Goal: Transaction & Acquisition: Purchase product/service

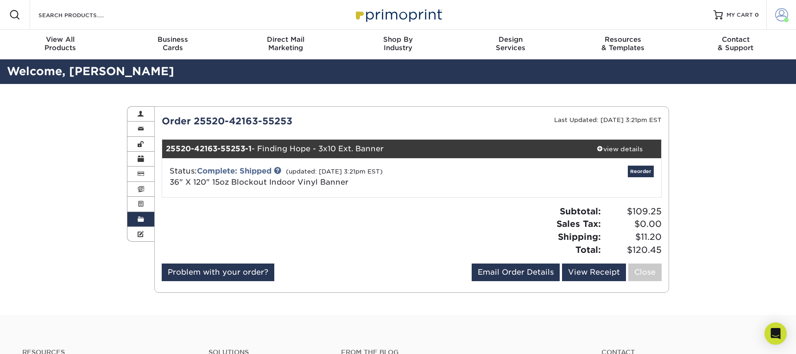
click at [785, 15] on span at bounding box center [781, 14] width 13 height 13
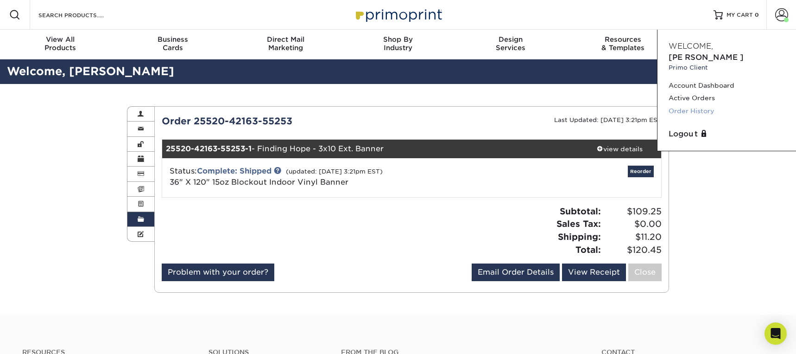
click at [688, 105] on link "Order History" at bounding box center [727, 111] width 116 height 13
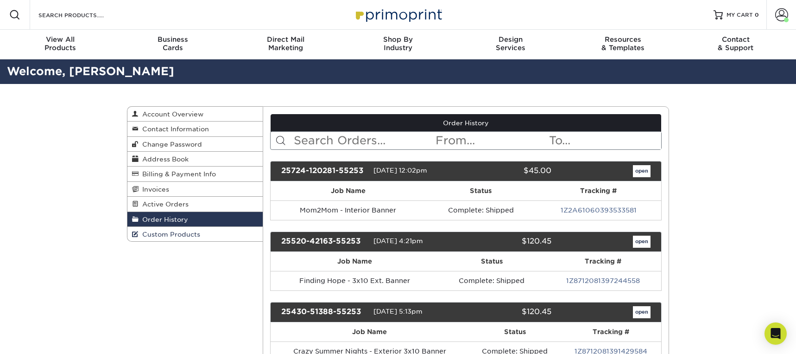
click at [191, 231] on link "Custom Products" at bounding box center [194, 234] width 135 height 14
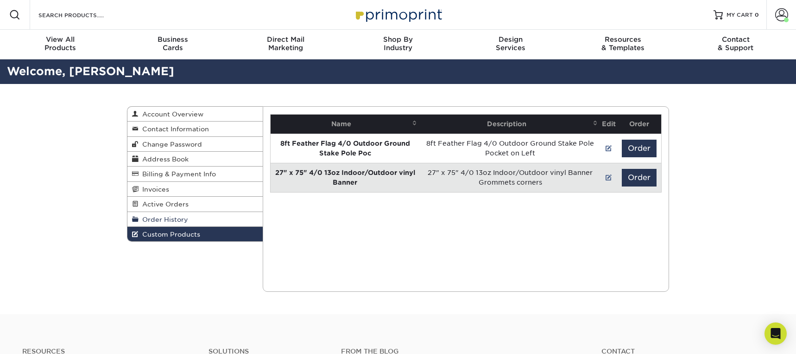
click at [166, 221] on span "Order History" at bounding box center [164, 218] width 50 height 7
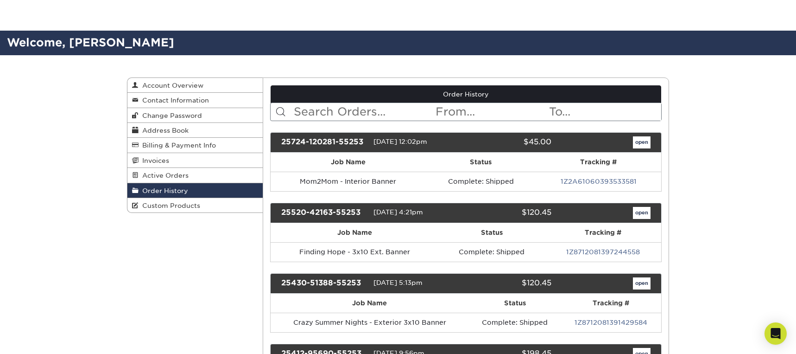
scroll to position [67, 0]
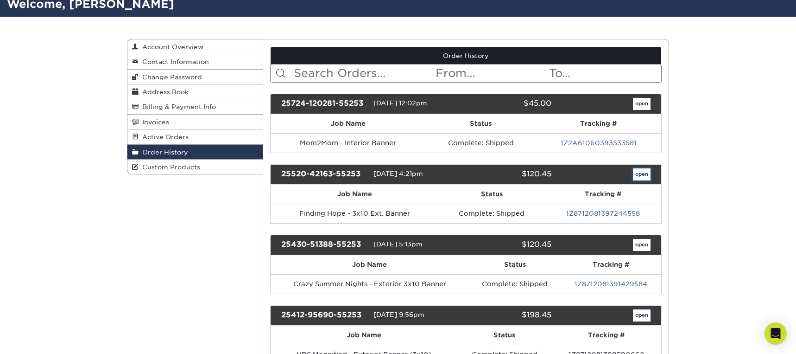
click at [645, 172] on link "open" at bounding box center [642, 174] width 18 height 12
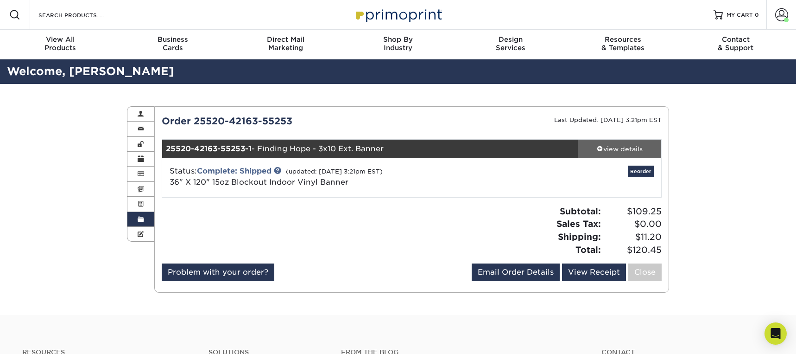
click at [613, 150] on div "view details" at bounding box center [619, 148] width 83 height 9
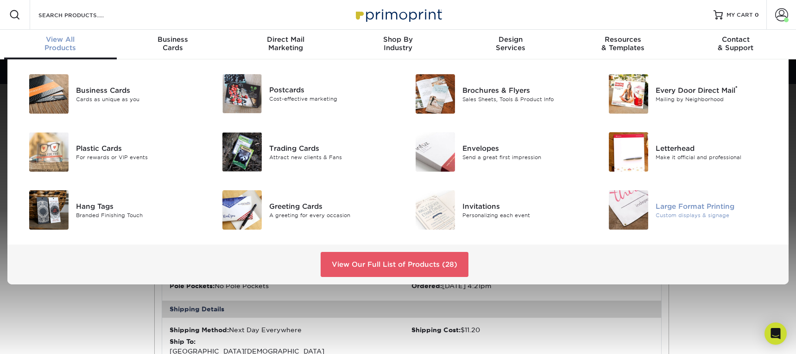
click at [685, 208] on div "Large Format Printing" at bounding box center [717, 206] width 122 height 10
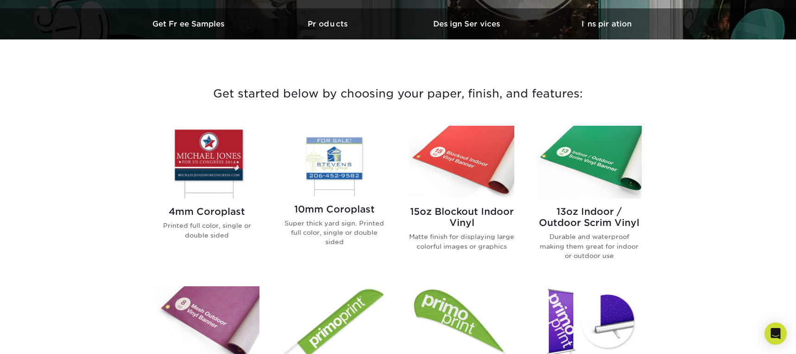
scroll to position [276, 0]
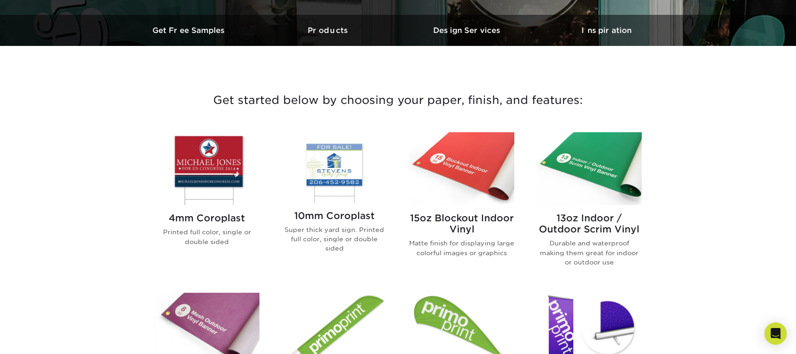
click at [460, 219] on h2 "15oz Blockout Indoor Vinyl" at bounding box center [461, 223] width 105 height 22
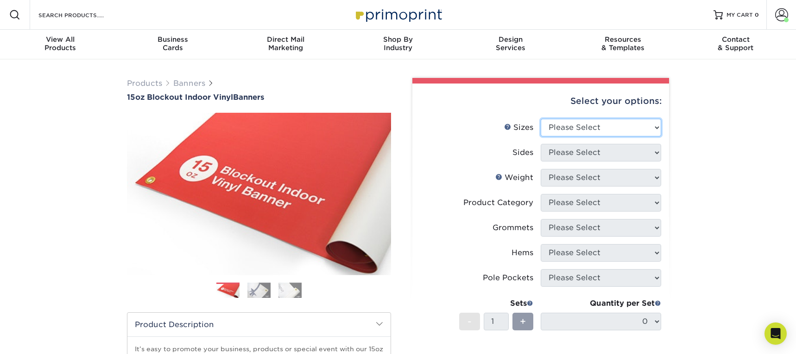
click at [655, 127] on select "Please Select 17" x 32" 18" x 24" 21" x 192" 22" x 35" 22" x 69" 24" x 36" 24" …" at bounding box center [601, 128] width 120 height 18
select select "36.00x120.00"
click at [541, 119] on select "Please Select 17" x 32" 18" x 24" 21" x 192" 22" x 35" 22" x 69" 24" x 36" 24" …" at bounding box center [601, 128] width 120 height 18
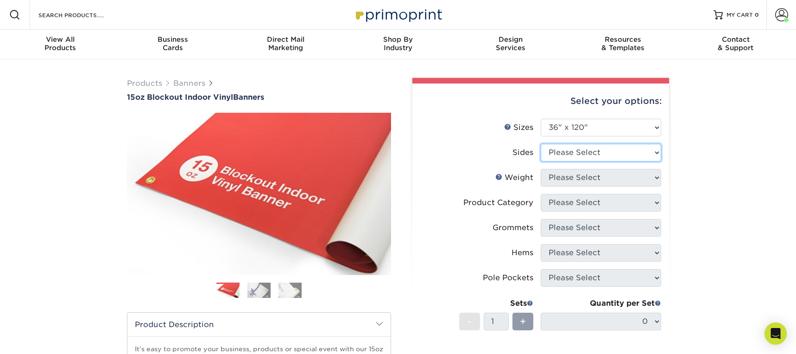
click at [654, 150] on select "Please Select Print Both Sides Print Front Only" at bounding box center [601, 153] width 120 height 18
select select "13abbda7-1d64-4f25-8bb2-c179b224825d"
click at [541, 144] on select "Please Select Print Both Sides Print Front Only" at bounding box center [601, 153] width 120 height 18
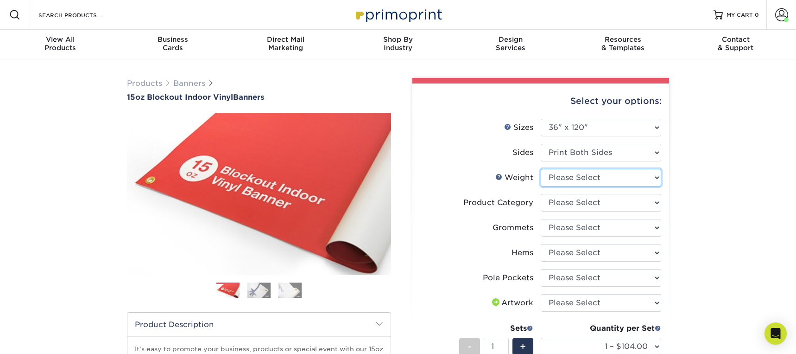
click at [654, 179] on select "Please Select 15OZBLOCKOUT" at bounding box center [601, 178] width 120 height 18
select select "15OZBLOCKOUT"
click at [541, 169] on select "Please Select 15OZBLOCKOUT" at bounding box center [601, 178] width 120 height 18
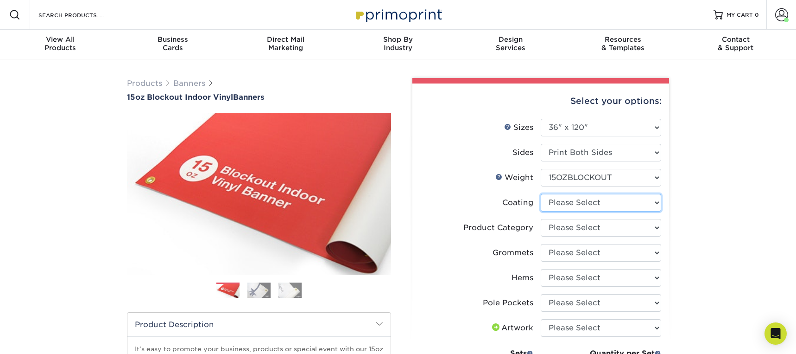
click at [652, 196] on select at bounding box center [601, 203] width 120 height 18
select select "3e7618de-abca-4bda-9f97-8b9129e913d8"
click at [541, 194] on select at bounding box center [601, 203] width 120 height 18
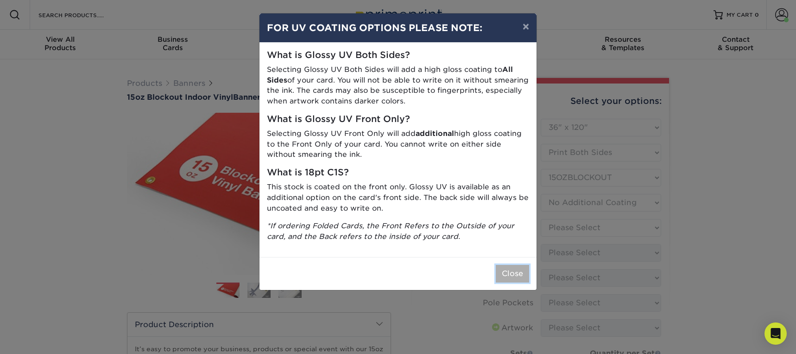
click at [508, 271] on button "Close" at bounding box center [512, 274] width 33 height 18
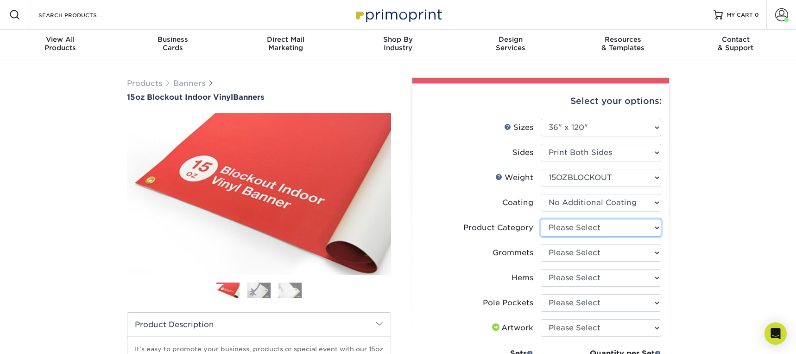
click at [648, 228] on select "Please Select 15oz Blockout Vinyl" at bounding box center [601, 228] width 120 height 18
select select "ab63990c-71be-4401-8343-b30abfa5ad7c"
click at [541, 219] on select "Please Select 15oz Blockout Vinyl" at bounding box center [601, 228] width 120 height 18
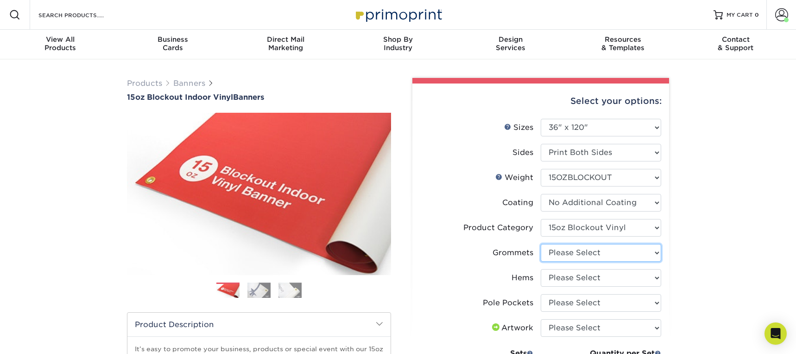
click at [657, 253] on select "Please Select No Grommets Yes, Grommet All 4 Corners Yes, Grommets Every 2 ft." at bounding box center [601, 253] width 120 height 18
select select "844af484-45a3-48a0-88de-19e51b139d69"
click at [541, 244] on select "Please Select No Grommets Yes, Grommet All 4 Corners Yes, Grommets Every 2 ft." at bounding box center [601, 253] width 120 height 18
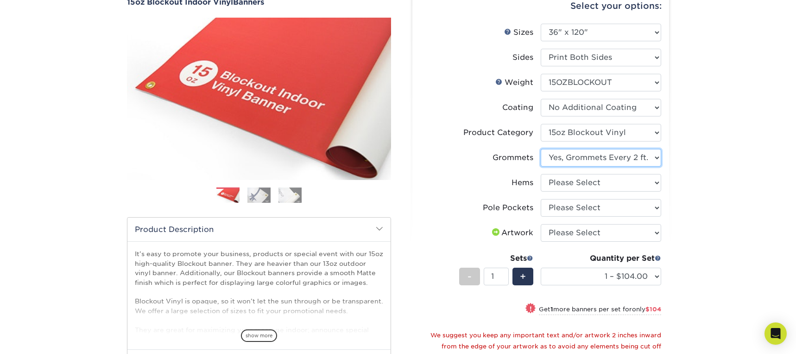
scroll to position [96, 0]
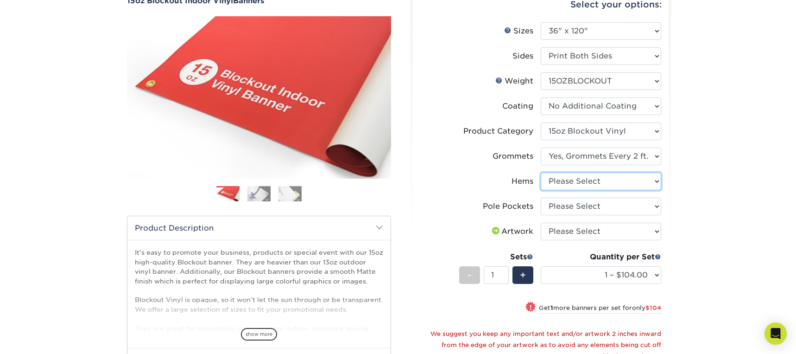
click at [646, 180] on select "Please Select No Hems/Pole Pockets Yes, Hems Top and Bottom Only Yes, Hems All …" at bounding box center [601, 181] width 120 height 18
select select "799b34bf-ff99-4291-b254-51157b744628"
click at [541, 172] on select "Please Select No Hems/Pole Pockets Yes, Hems Top and Bottom Only Yes, Hems All …" at bounding box center [601, 181] width 120 height 18
click at [649, 202] on select "Please Select No Pole Pockets 2 in. Left and Right 2 in. Top and Bottom 4 in. L…" at bounding box center [601, 206] width 120 height 18
select select "462c5fe9-21e9-49a0-afb4-1c6e8664fe13"
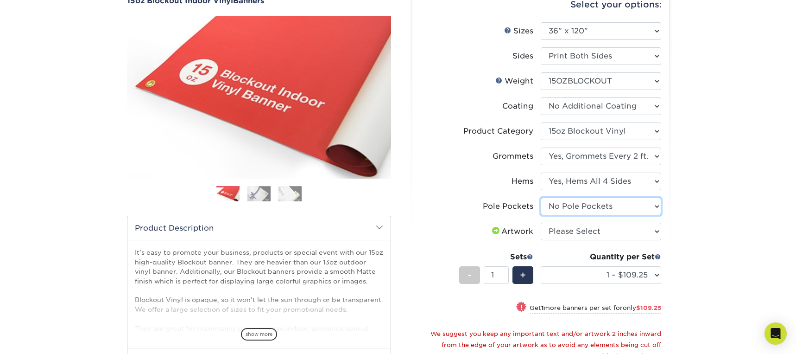
click at [541, 197] on select "Please Select No Pole Pockets 2 in. Left and Right 2 in. Top and Bottom 4 in. L…" at bounding box center [601, 206] width 120 height 18
click at [657, 229] on select "Please Select I will upload files I need a design - $50" at bounding box center [601, 231] width 120 height 18
select select "upload"
click at [541, 222] on select "Please Select I will upload files I need a design - $50" at bounding box center [601, 231] width 120 height 18
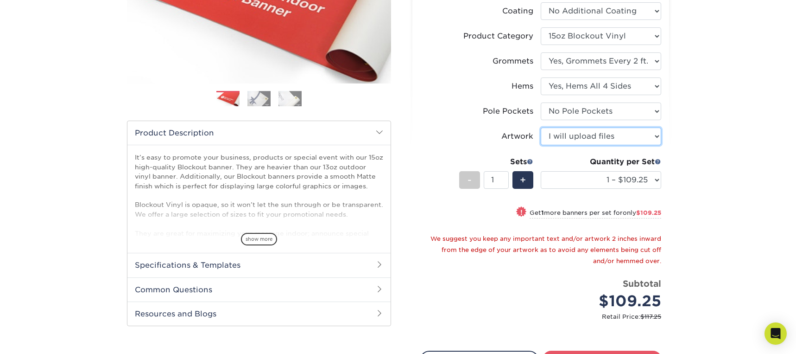
scroll to position [191, 0]
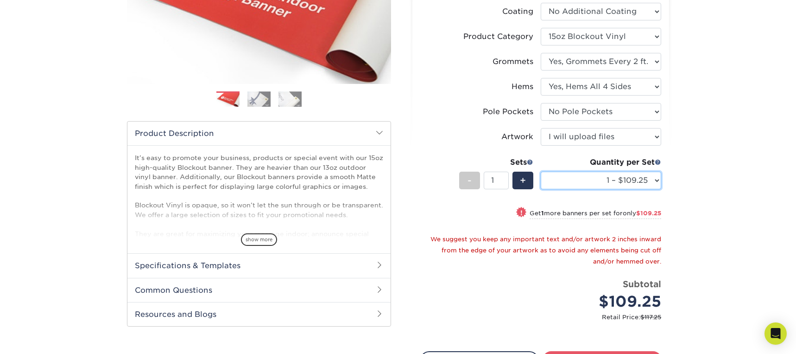
click at [655, 176] on select "1 – $109.25 2 – $218.50 3 – $327.75 4 – $437.00 5 – $545.25 6 – $654.50 7 – $76…" at bounding box center [601, 180] width 120 height 18
select select "2 – $218.50"
click at [541, 171] on select "1 – $109.25 2 – $218.50 3 – $327.75 4 – $437.00 5 – $545.25 6 – $654.50 7 – $76…" at bounding box center [601, 180] width 120 height 18
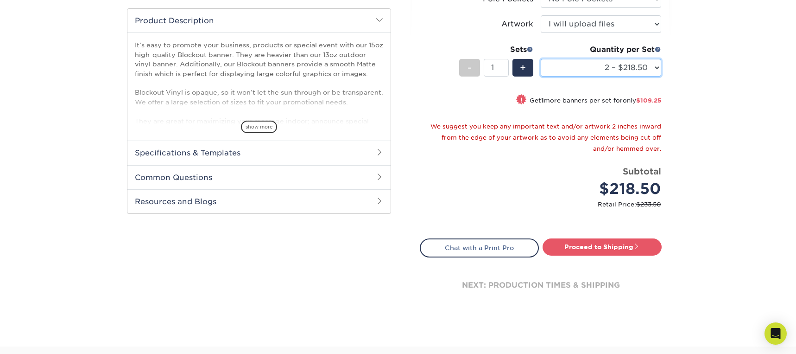
scroll to position [308, 0]
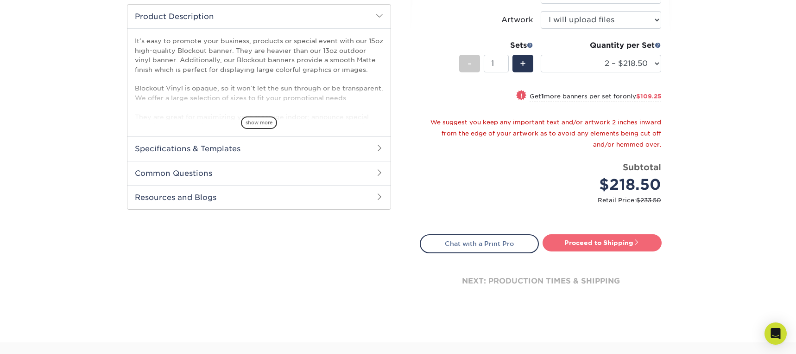
click at [608, 242] on link "Proceed to Shipping" at bounding box center [602, 242] width 119 height 17
type input "Set 1"
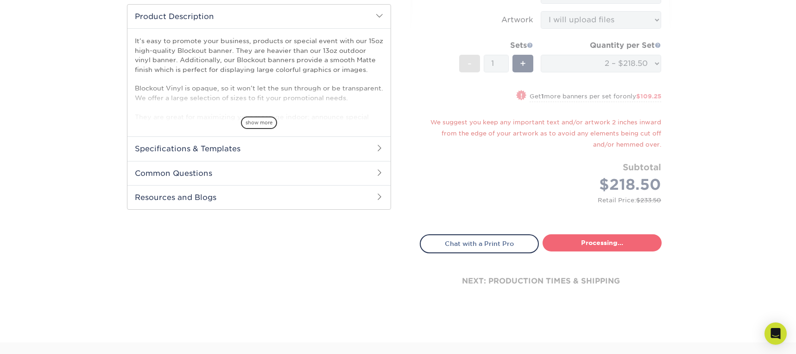
select select "9616d58b-98ad-4336-a5bd-6df7fdfe6902"
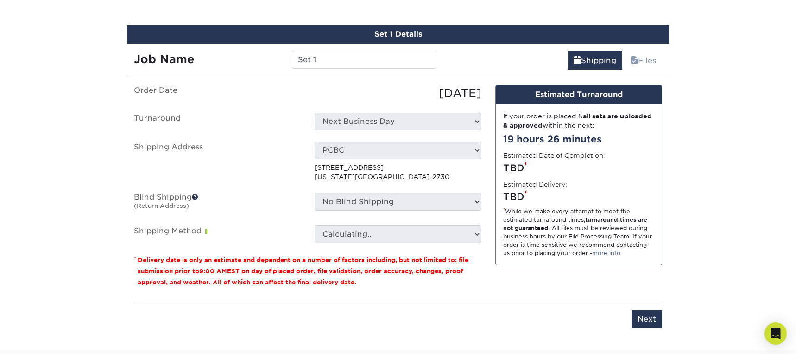
scroll to position [567, 0]
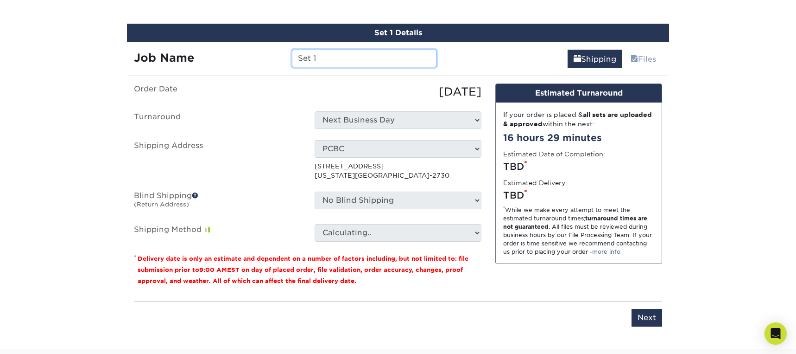
drag, startPoint x: 324, startPoint y: 60, endPoint x: 260, endPoint y: 56, distance: 64.5
click at [260, 56] on div "Job Name Set 1" at bounding box center [285, 59] width 317 height 18
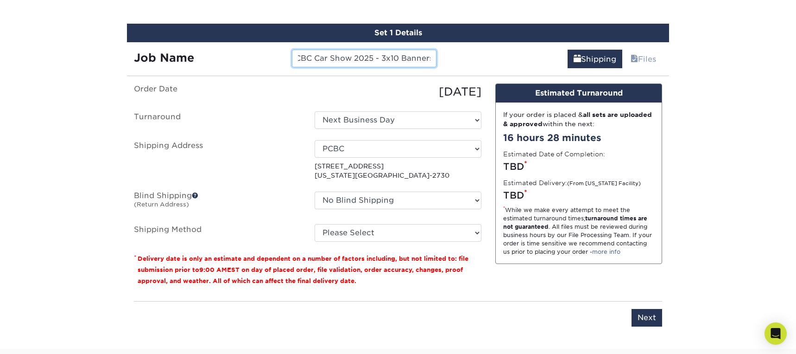
scroll to position [0, 12]
type input "PCBC Car Show 2025 - 3x10 Banners"
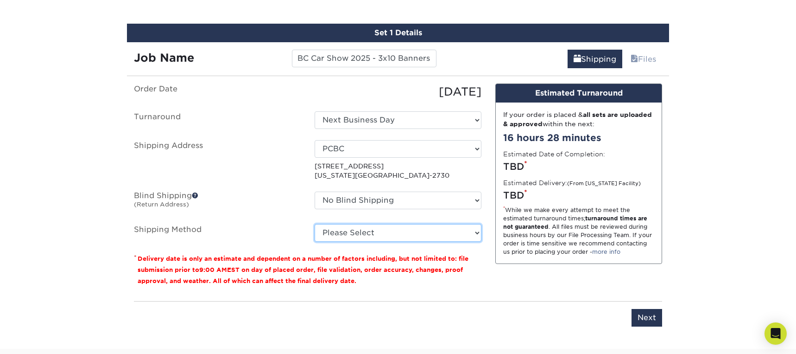
click at [393, 228] on select "Please Select Next Day Everywhere (+$11.20) Ground Shipping (+$16.96) 3 Day Shi…" at bounding box center [398, 233] width 167 height 18
select select "NEXTDAYEVERYWHERE"
click at [315, 224] on select "Please Select Next Day Everywhere (+$11.20) Ground Shipping (+$16.96) 3 Day Shi…" at bounding box center [398, 233] width 167 height 18
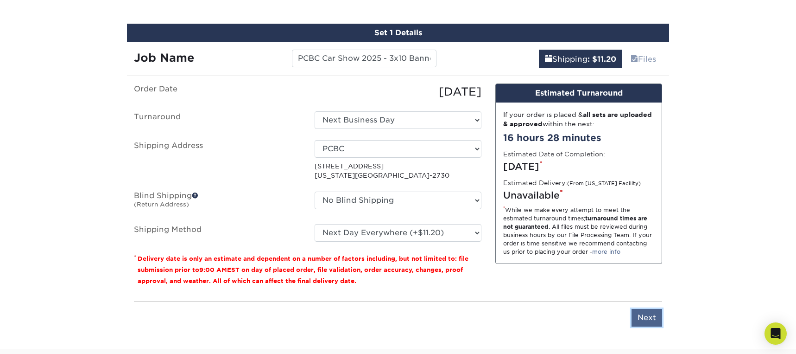
click at [638, 318] on input "Next" at bounding box center [647, 318] width 31 height 18
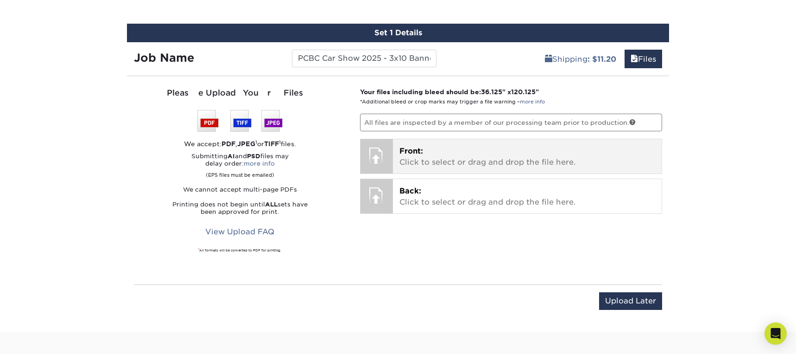
click at [419, 156] on p "Front: Click to select or drag and drop the file here." at bounding box center [527, 157] width 256 height 22
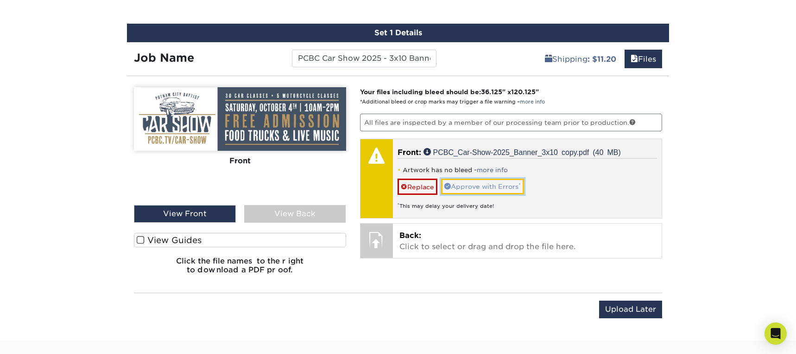
click at [497, 186] on link "Approve with Errors *" at bounding box center [482, 186] width 83 height 16
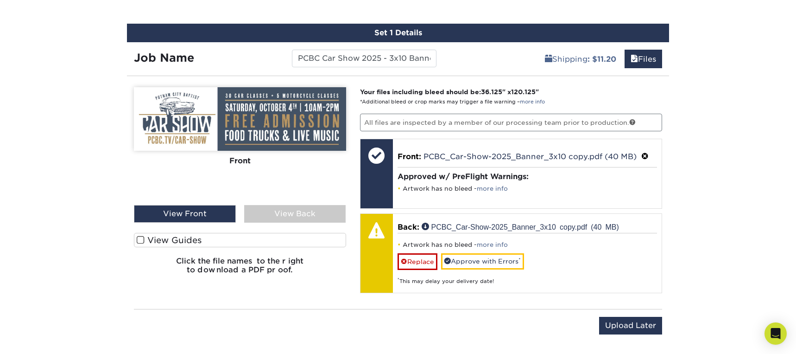
click at [305, 221] on div "View Back" at bounding box center [295, 214] width 102 height 18
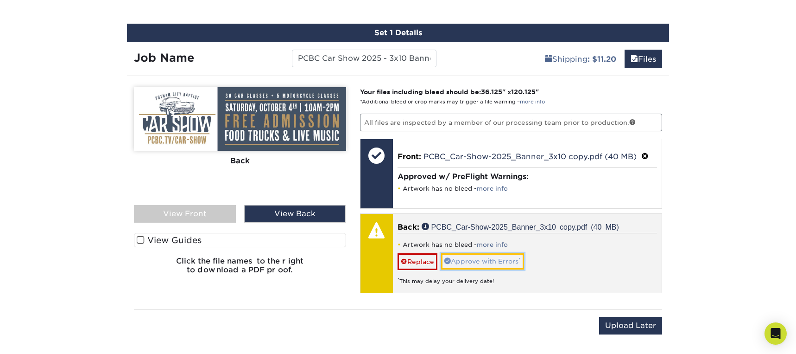
click at [483, 260] on link "Approve with Errors *" at bounding box center [482, 261] width 83 height 16
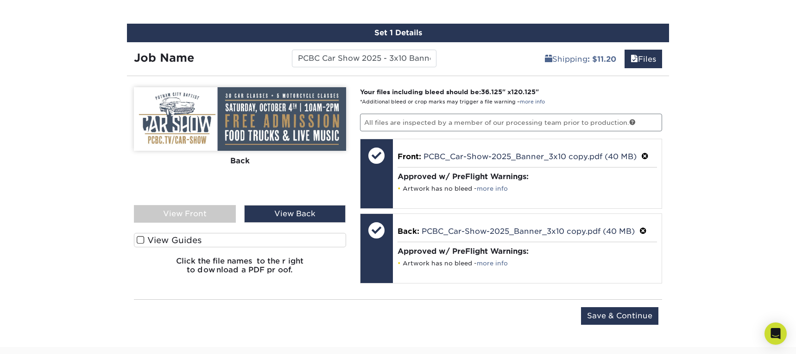
click at [141, 239] on span at bounding box center [141, 239] width 8 height 9
click at [0, 0] on input "View Guides" at bounding box center [0, 0] width 0 height 0
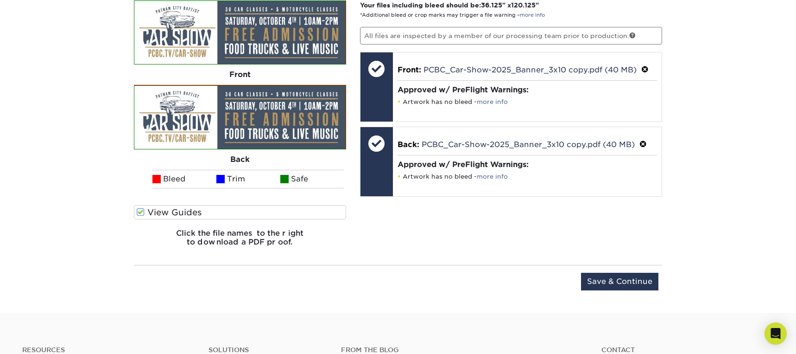
scroll to position [655, 0]
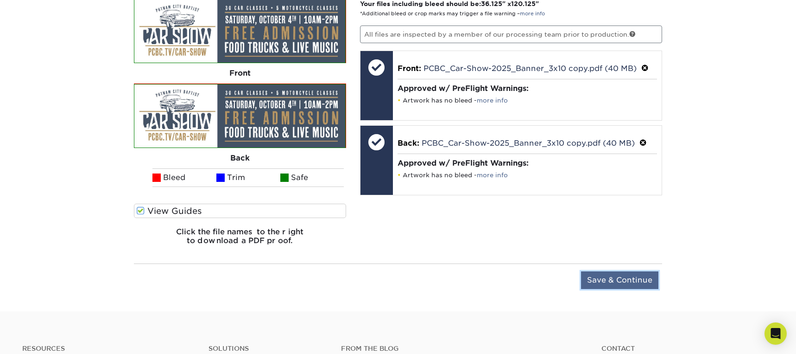
click at [621, 280] on input "Save & Continue" at bounding box center [619, 280] width 77 height 18
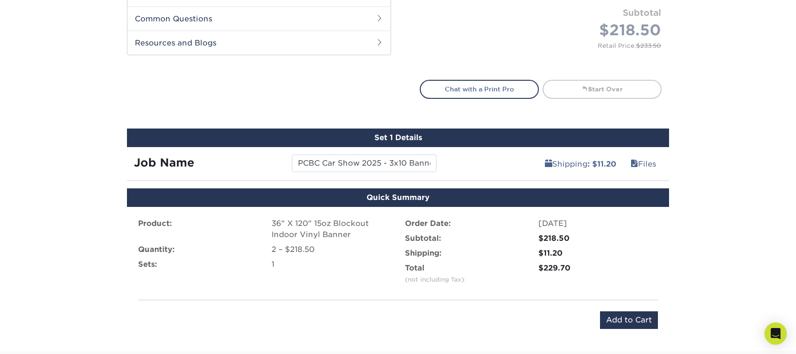
scroll to position [538, 0]
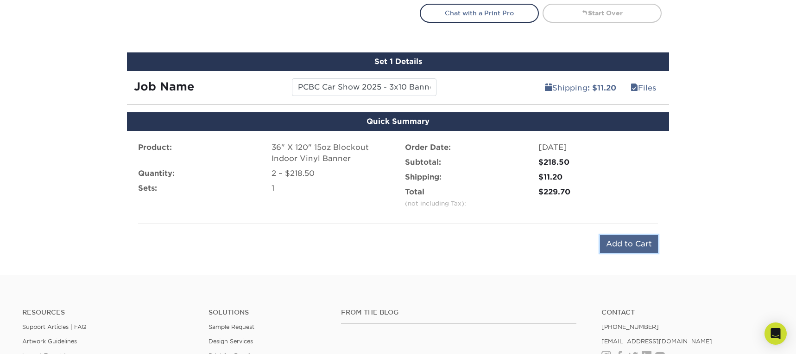
click at [631, 243] on input "Add to Cart" at bounding box center [629, 244] width 58 height 18
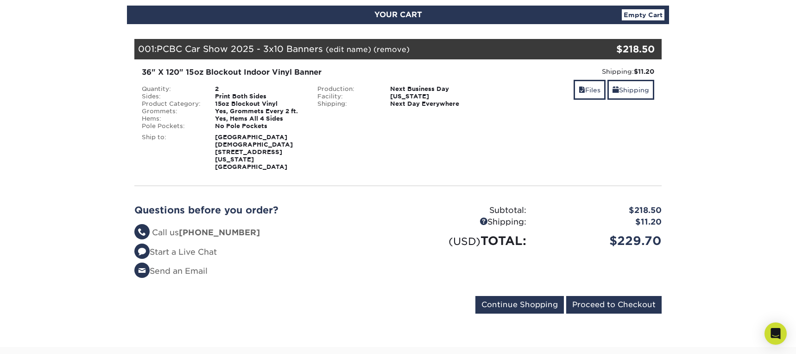
scroll to position [110, 0]
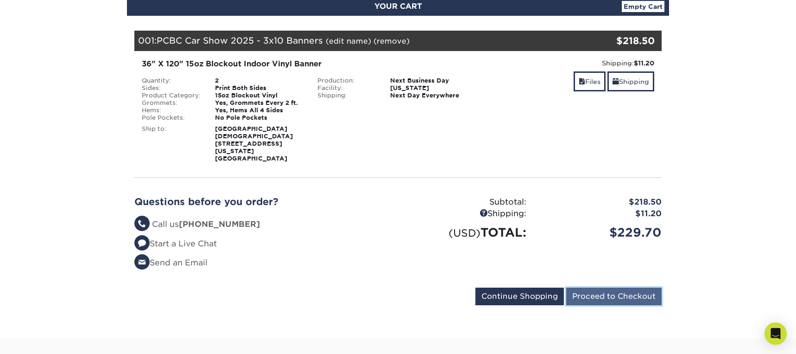
click at [612, 287] on input "Proceed to Checkout" at bounding box center [613, 296] width 95 height 18
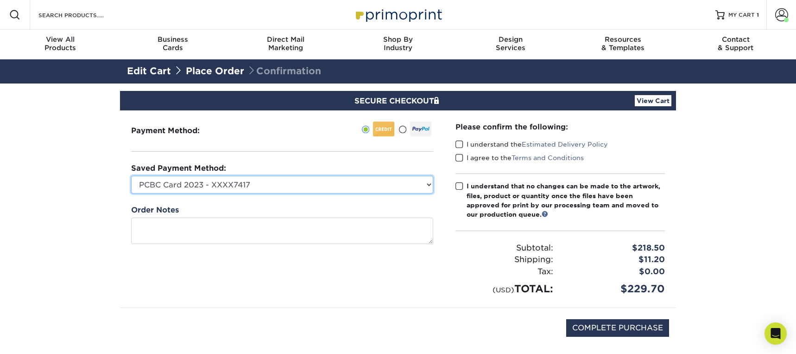
click at [429, 187] on select "PCBC Card 2023 - XXXX7417 Kent's Card - XXXX7522 Valerie's 2023 Card - XXXX7409…" at bounding box center [282, 185] width 302 height 18
select select "61951"
click at [131, 176] on select "PCBC Card 2023 - XXXX7417 Kent's Card - XXXX7522 Valerie's 2023 Card - XXXX7409…" at bounding box center [282, 185] width 302 height 18
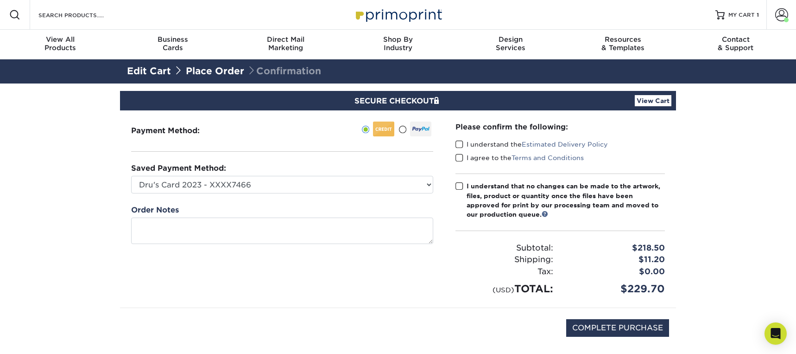
click at [461, 145] on span at bounding box center [460, 144] width 8 height 9
click at [0, 0] on input "I understand the Estimated Delivery Policy" at bounding box center [0, 0] width 0 height 0
click at [459, 161] on span at bounding box center [460, 157] width 8 height 9
click at [0, 0] on input "I agree to the Terms and Conditions" at bounding box center [0, 0] width 0 height 0
click at [461, 187] on span at bounding box center [460, 186] width 8 height 9
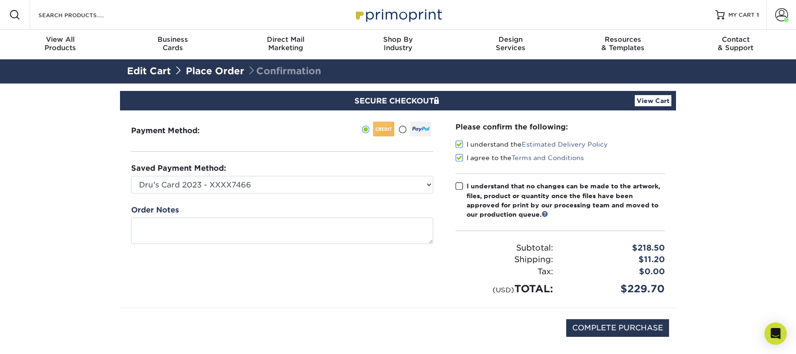
click at [0, 0] on input "I understand that no changes can be made to the artwork, files, product or quan…" at bounding box center [0, 0] width 0 height 0
click at [621, 329] on input "COMPLETE PURCHASE" at bounding box center [617, 328] width 103 height 18
type input "PROCESSING, PLEASE WAIT..."
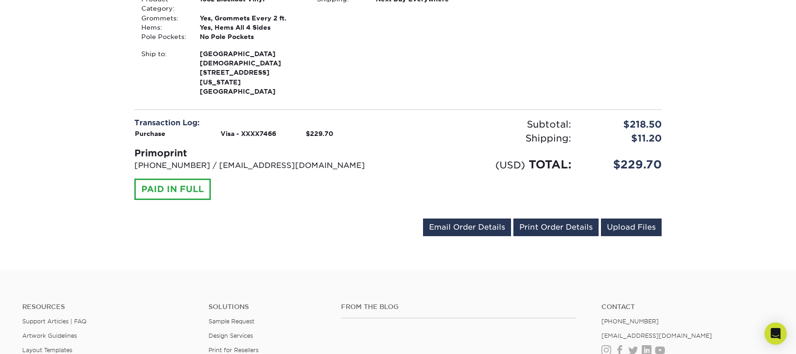
scroll to position [337, 0]
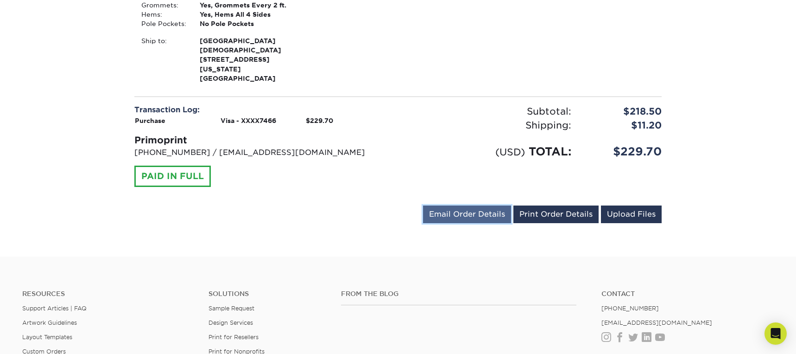
click at [468, 205] on link "Email Order Details" at bounding box center [467, 214] width 88 height 18
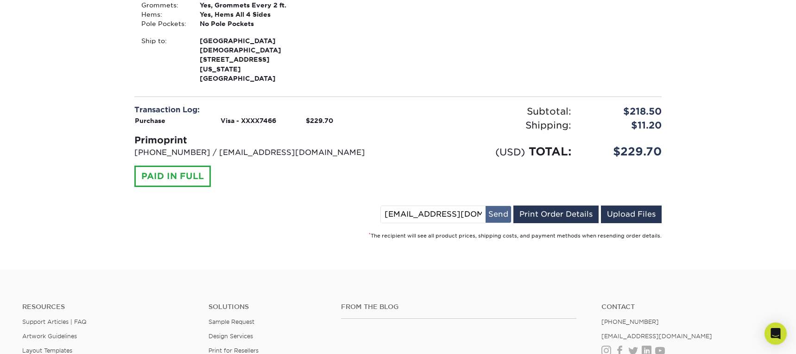
click at [499, 206] on button "Send" at bounding box center [498, 214] width 25 height 17
